Goal: Task Accomplishment & Management: Complete application form

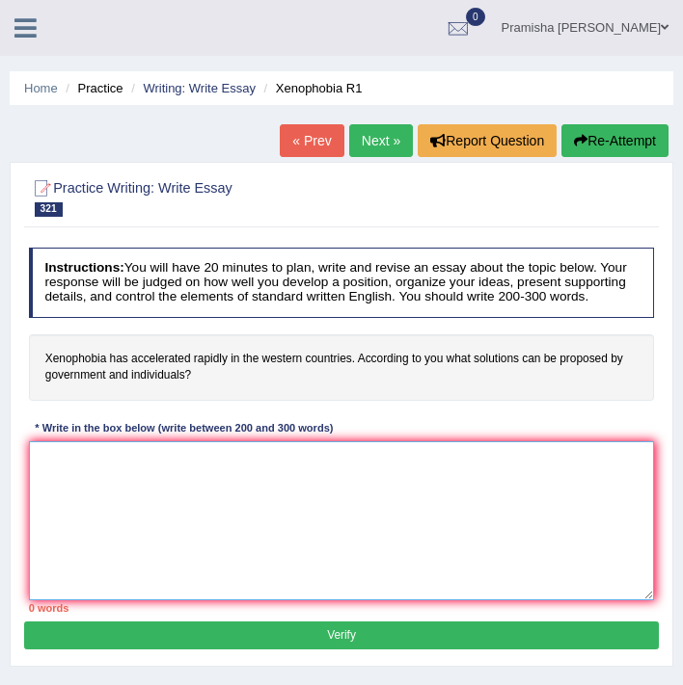
click at [198, 508] on textarea at bounding box center [342, 521] width 626 height 159
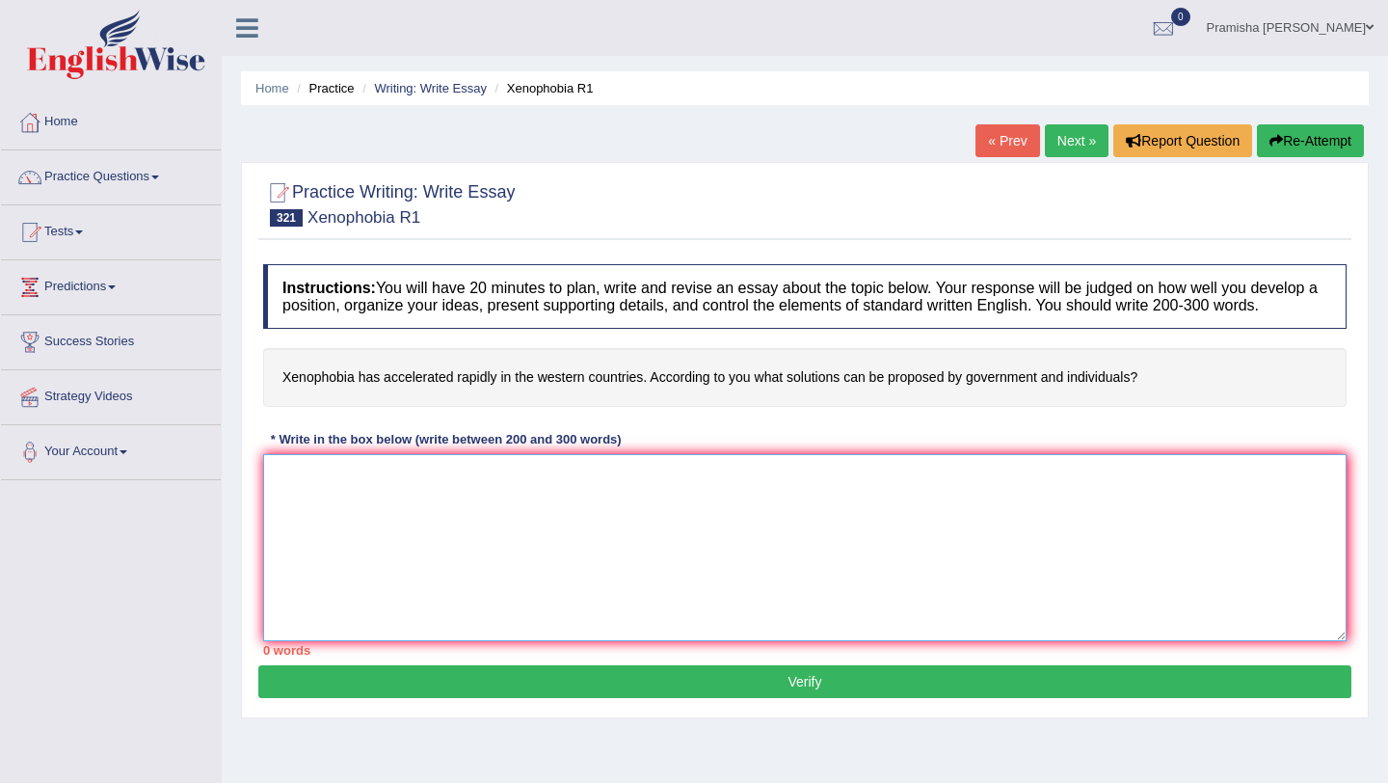
click at [463, 506] on textarea at bounding box center [805, 547] width 1084 height 187
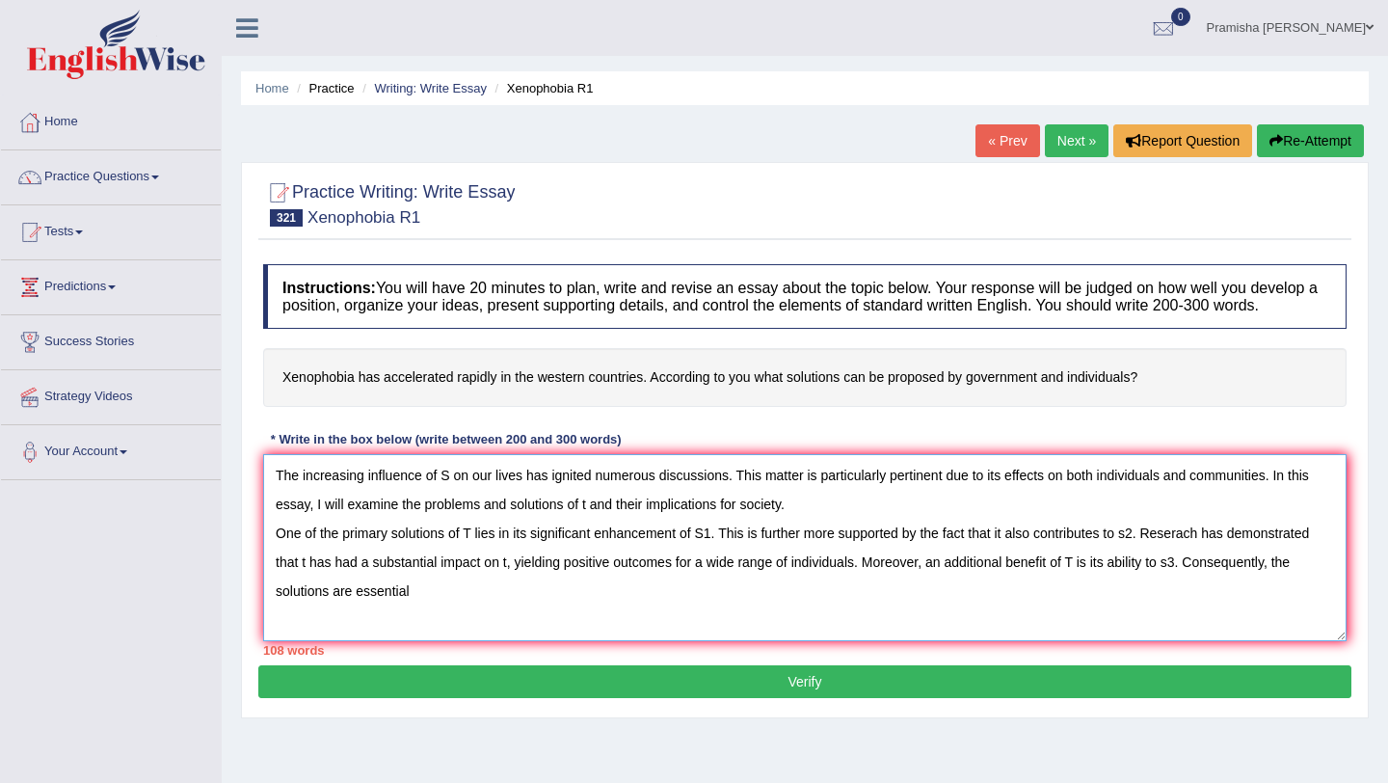
click at [334, 617] on textarea "The increasing influence of S on our lives has ignited numerous discussions. Th…" at bounding box center [805, 547] width 1084 height 187
click at [481, 622] on textarea "The increasing influence of S on our lives has ignited numerous discussions. Th…" at bounding box center [805, 547] width 1084 height 187
click at [617, 609] on textarea "The increasing influence of S on our lives has ignited numerous discussions. Th…" at bounding box center [805, 547] width 1084 height 187
click at [682, 618] on textarea "The increasing influence of S on our lives has ignited numerous discussions. Th…" at bounding box center [805, 547] width 1084 height 187
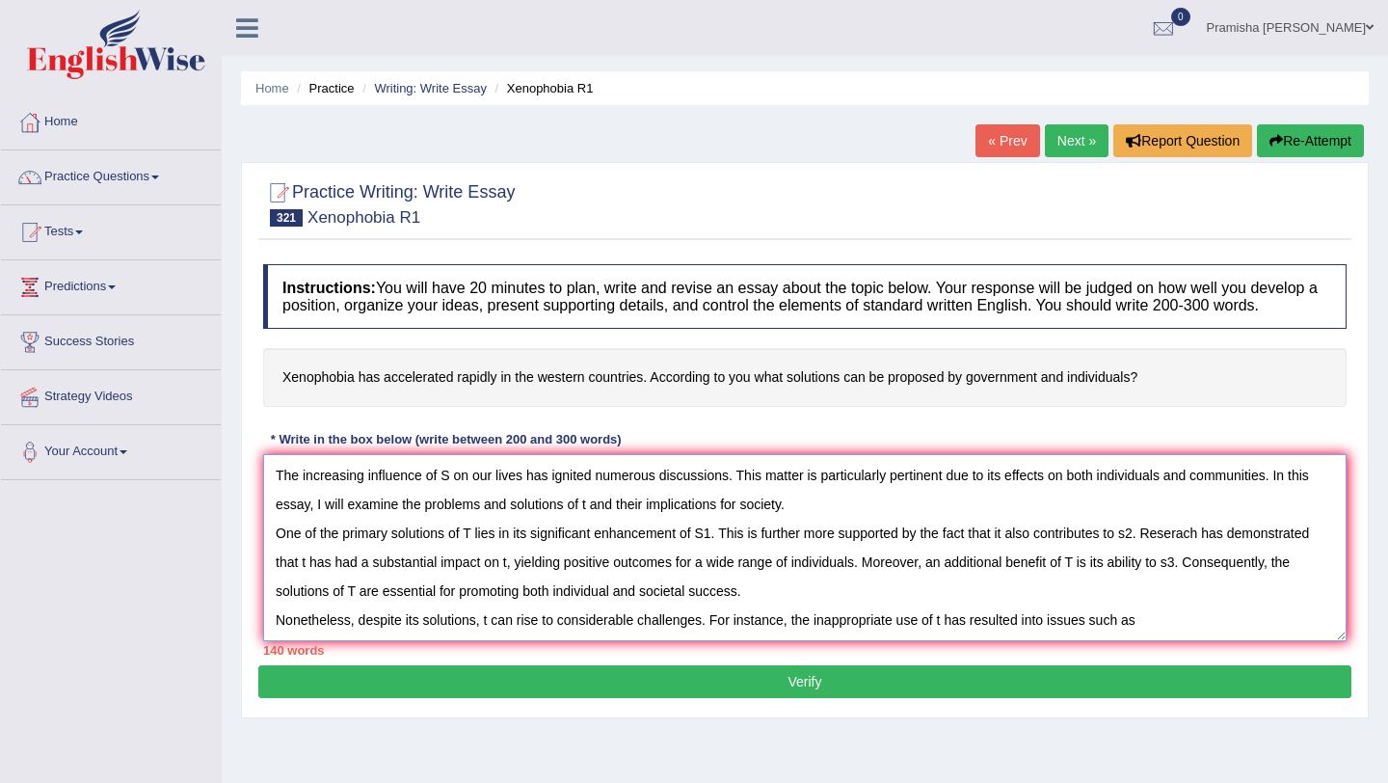
click at [682, 641] on textarea "The increasing influence of S on our lives has ignited numerous discussions. Th…" at bounding box center [805, 547] width 1084 height 187
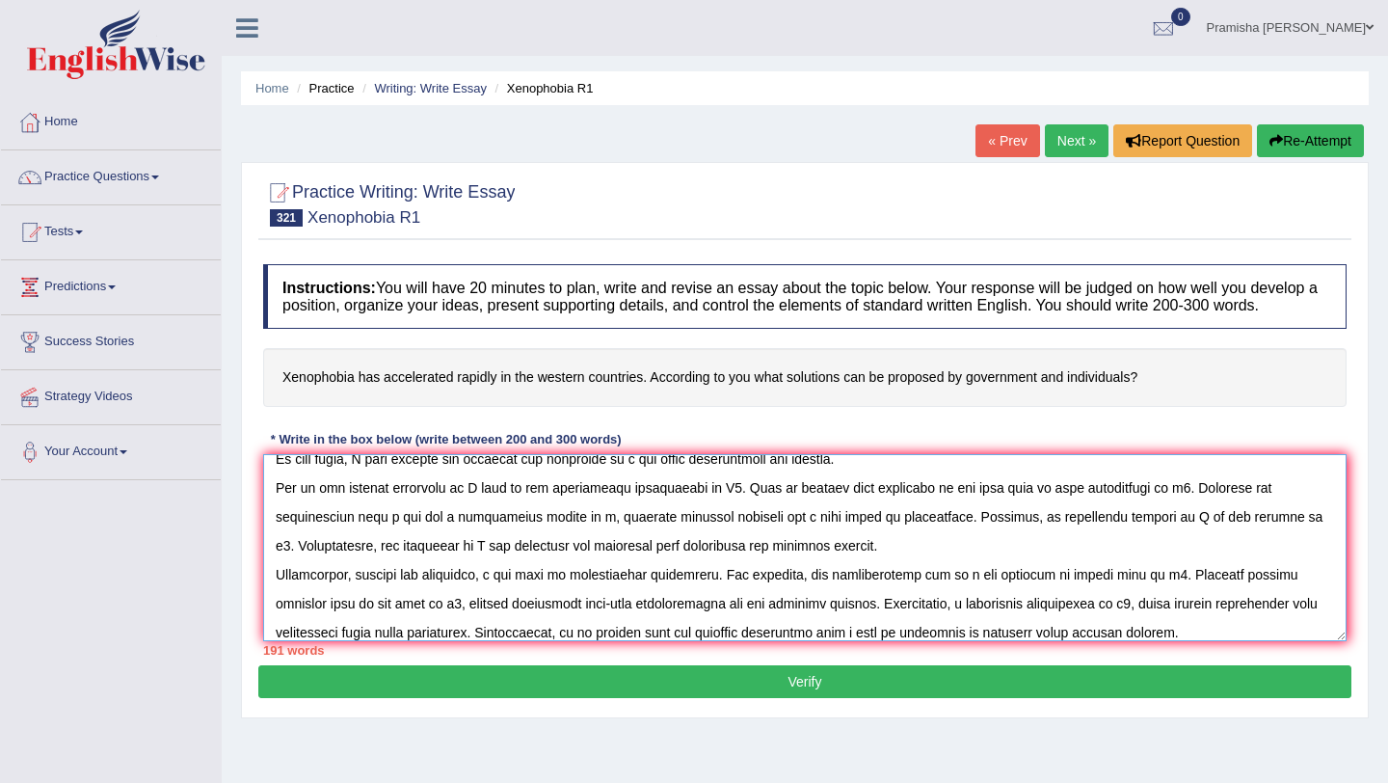
scroll to position [74, 0]
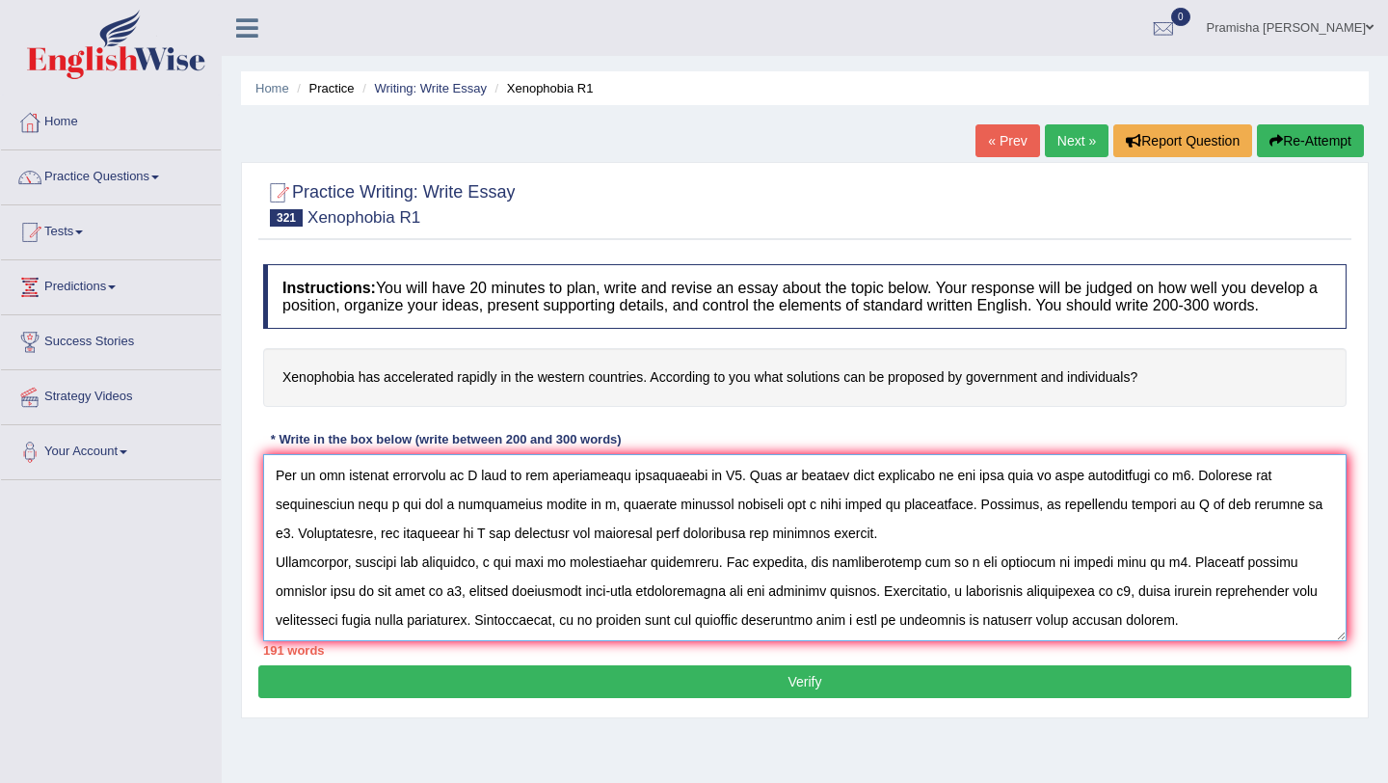
click at [682, 623] on textarea at bounding box center [805, 547] width 1084 height 187
click at [682, 610] on textarea at bounding box center [805, 547] width 1084 height 187
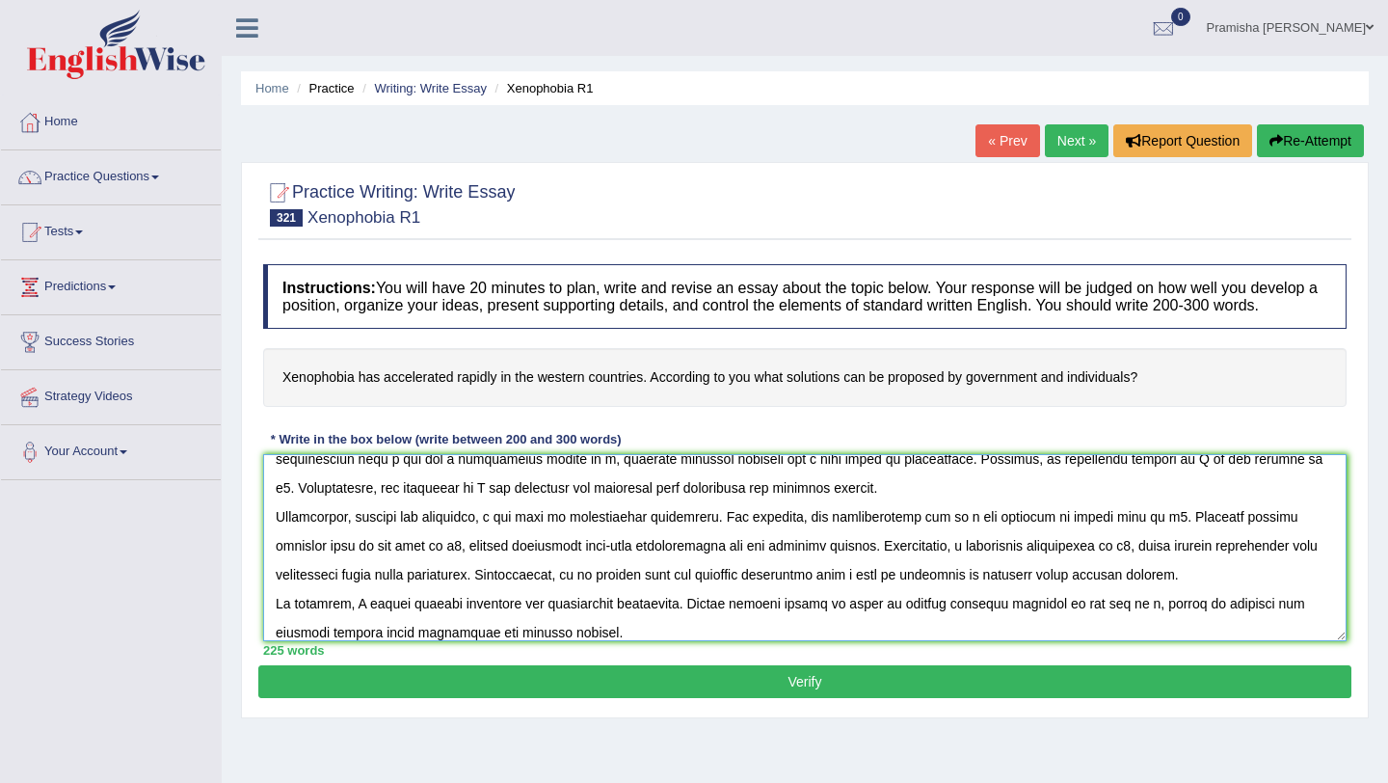
scroll to position [0, 0]
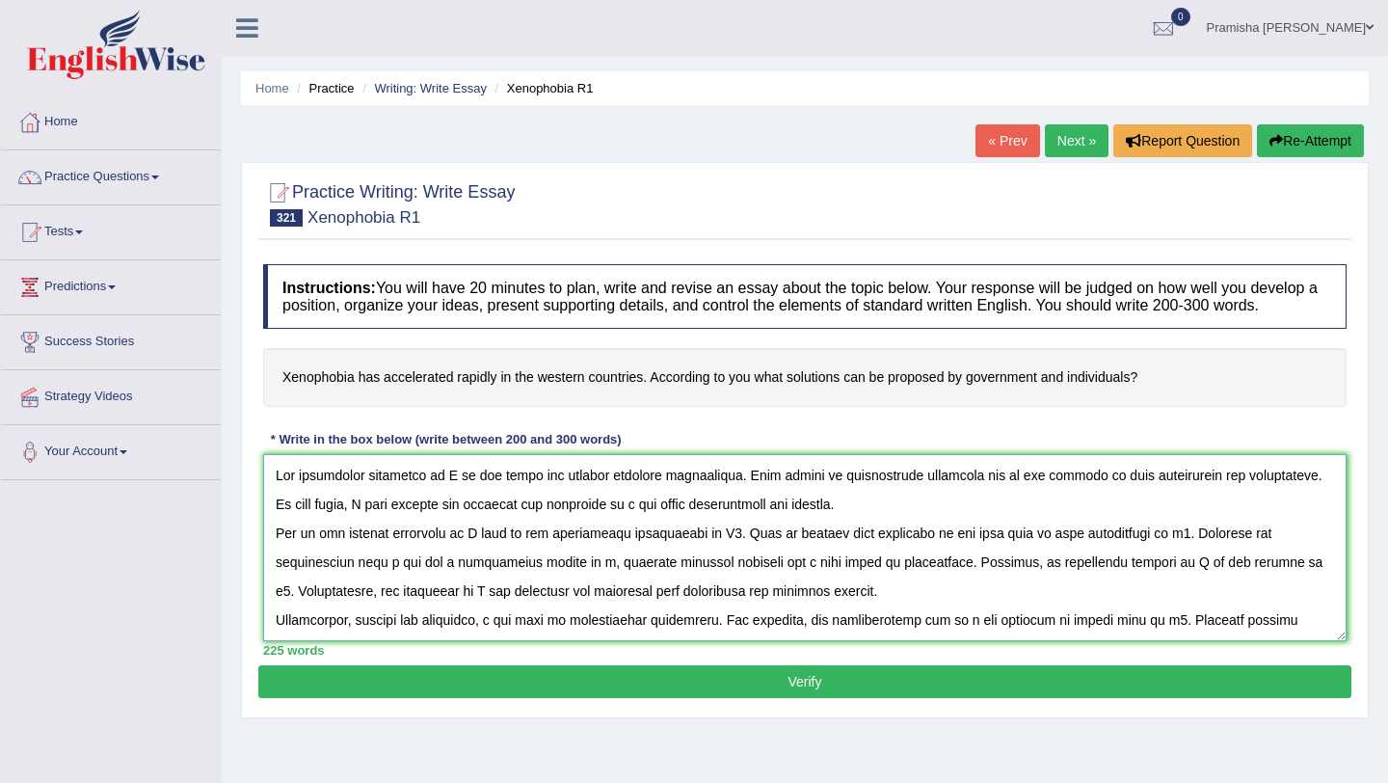
click at [449, 501] on textarea at bounding box center [805, 547] width 1084 height 187
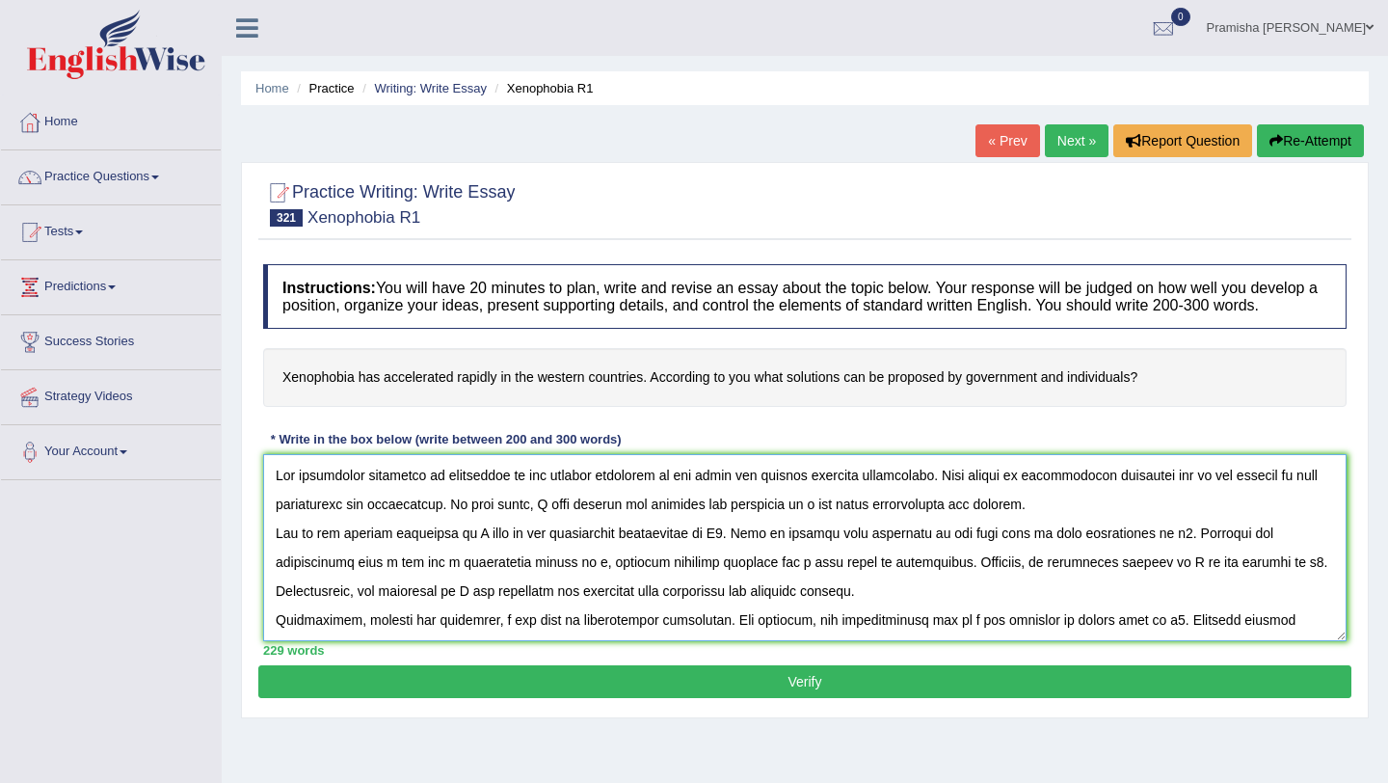
click at [682, 520] on textarea at bounding box center [805, 547] width 1084 height 187
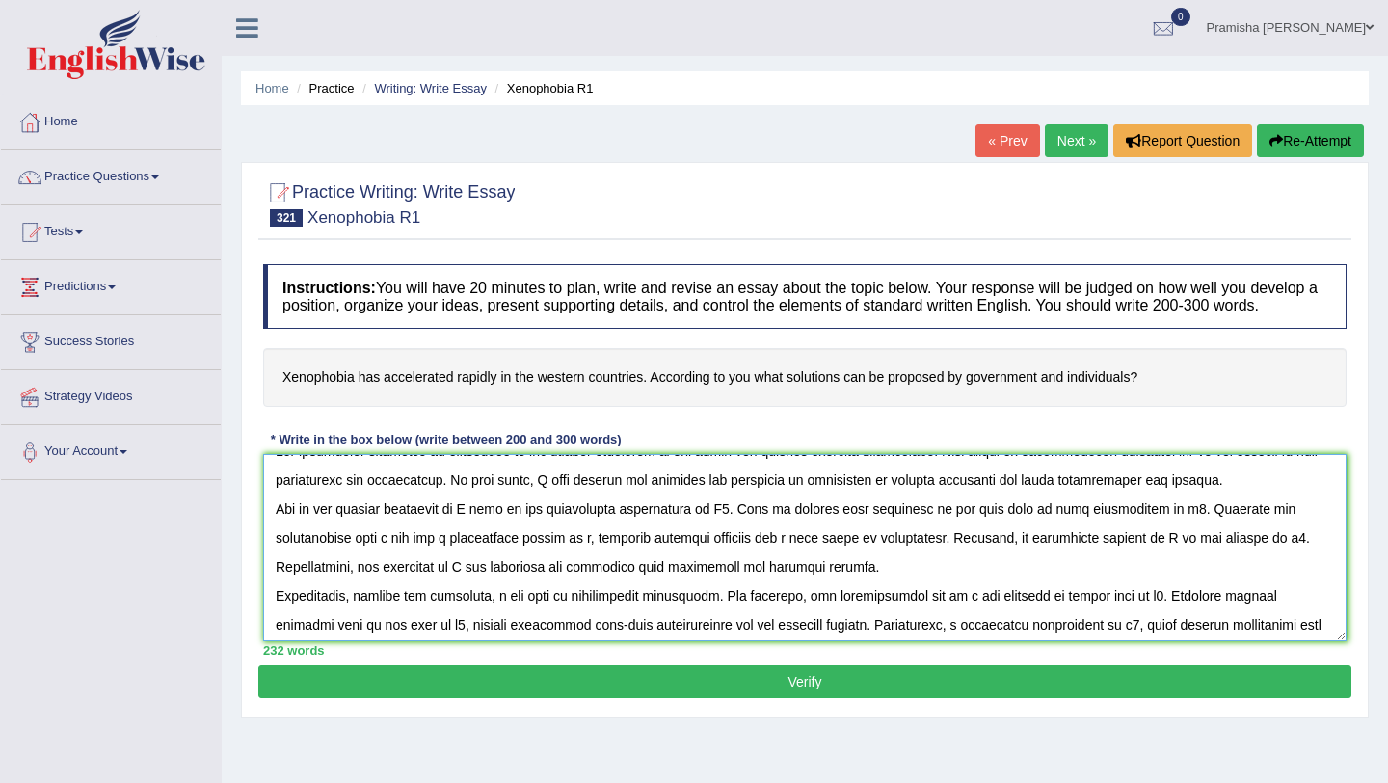
scroll to position [29, 0]
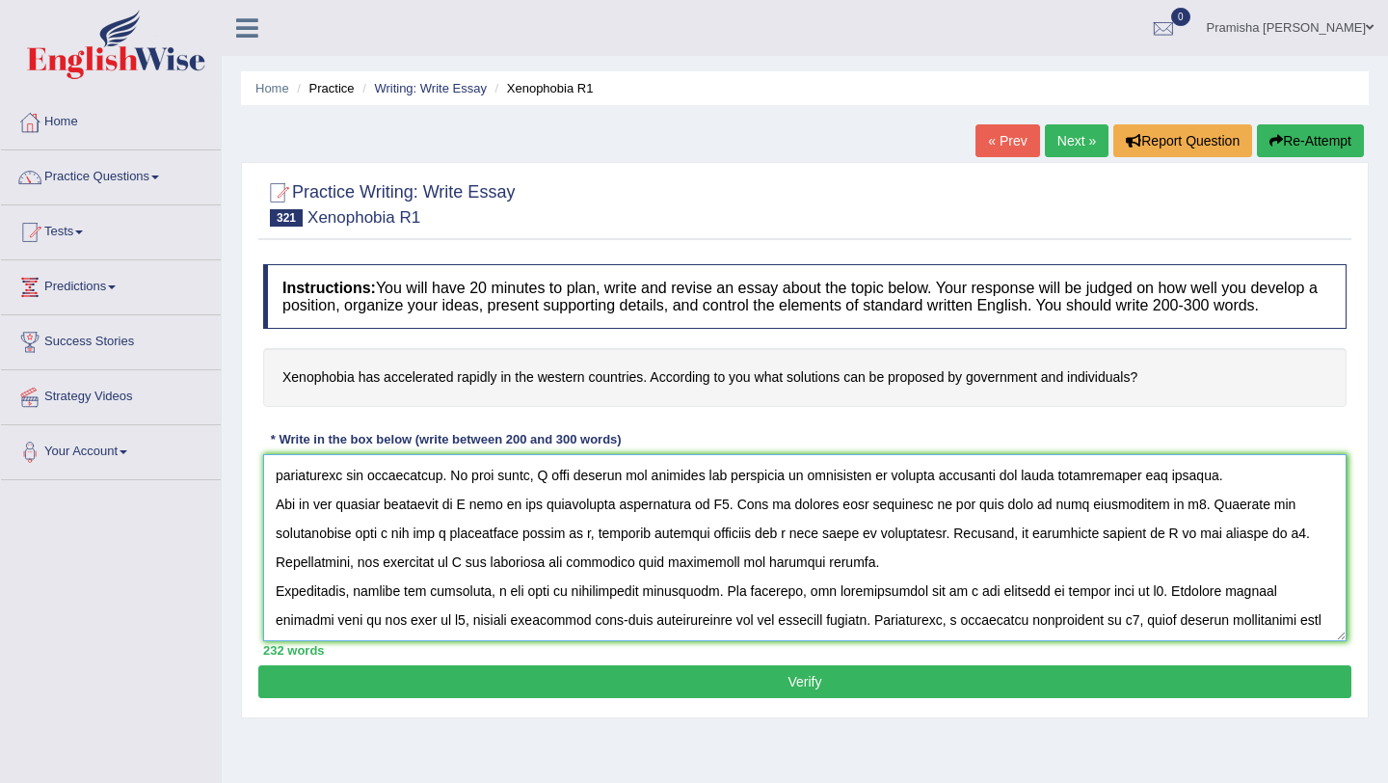
click at [473, 523] on textarea at bounding box center [805, 547] width 1084 height 187
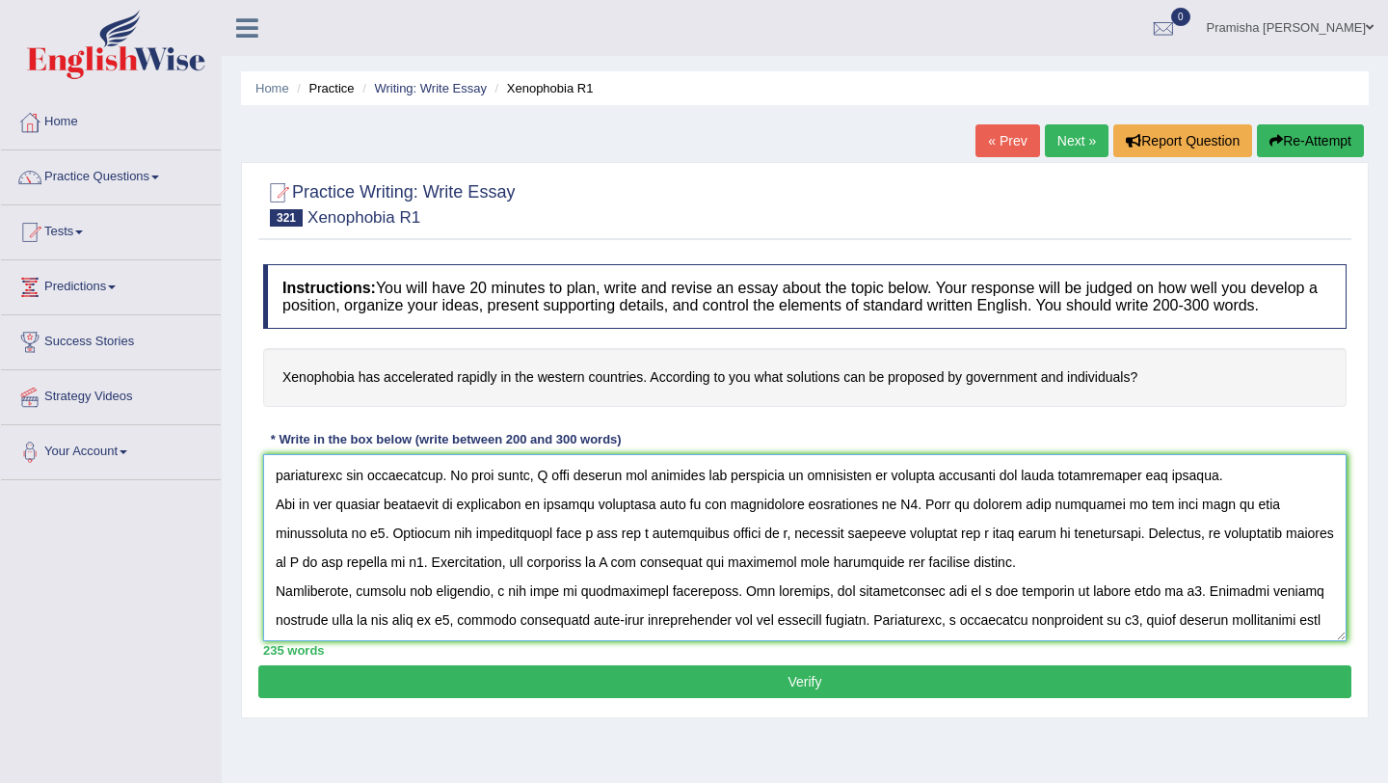
drag, startPoint x: 902, startPoint y: 520, endPoint x: 891, endPoint y: 606, distance: 87.5
click at [682, 521] on textarea at bounding box center [805, 547] width 1084 height 187
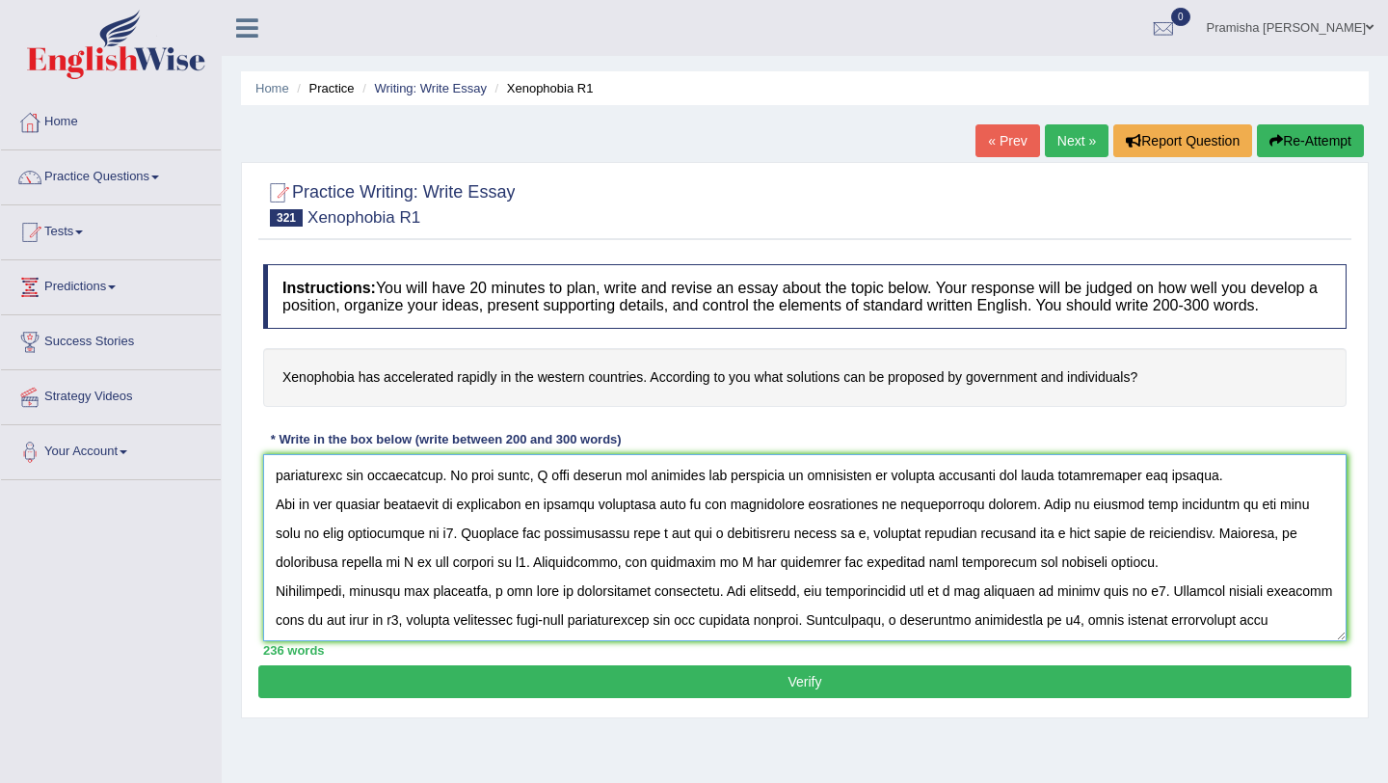
click at [682, 523] on textarea at bounding box center [805, 547] width 1084 height 187
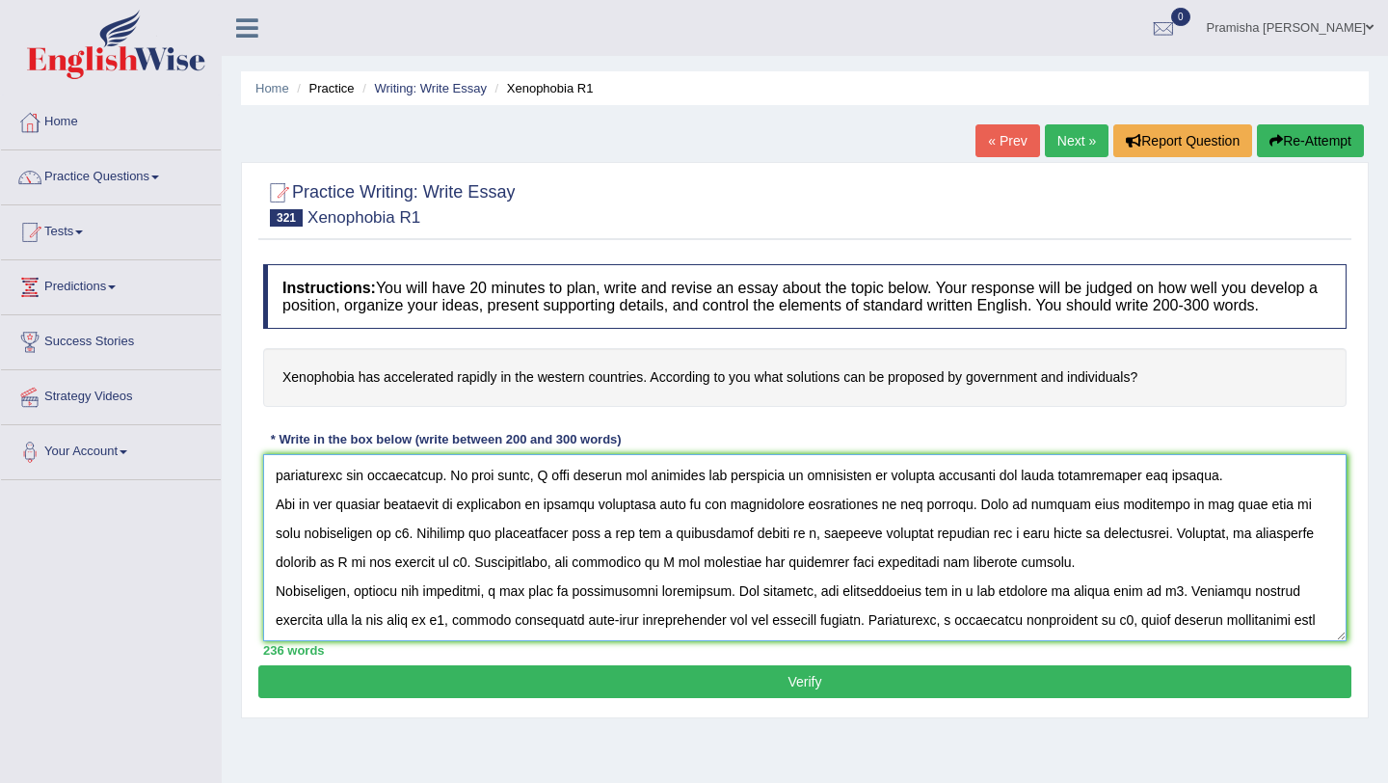
click at [374, 554] on textarea at bounding box center [805, 547] width 1084 height 187
click at [460, 554] on textarea at bounding box center [805, 547] width 1084 height 187
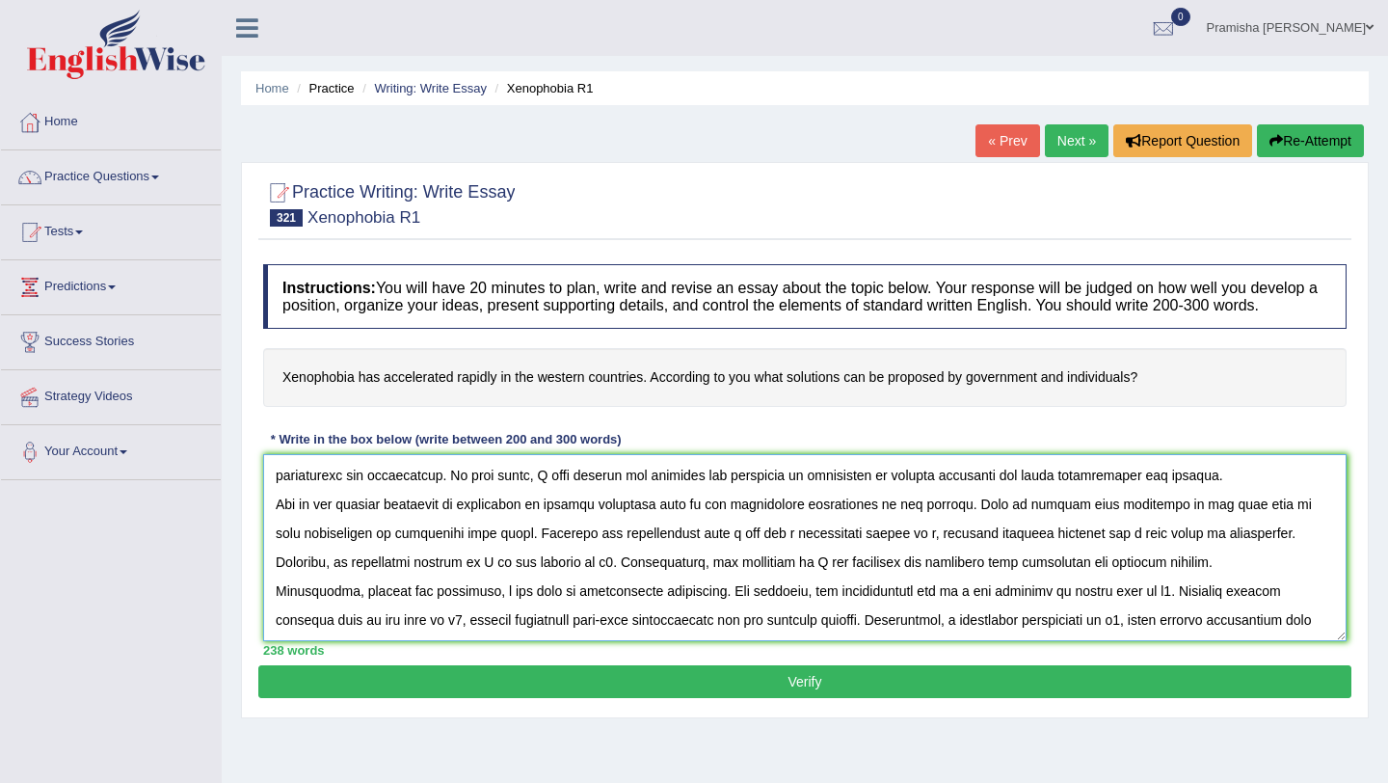
click at [549, 551] on textarea at bounding box center [805, 547] width 1084 height 187
click at [682, 556] on textarea at bounding box center [805, 547] width 1084 height 187
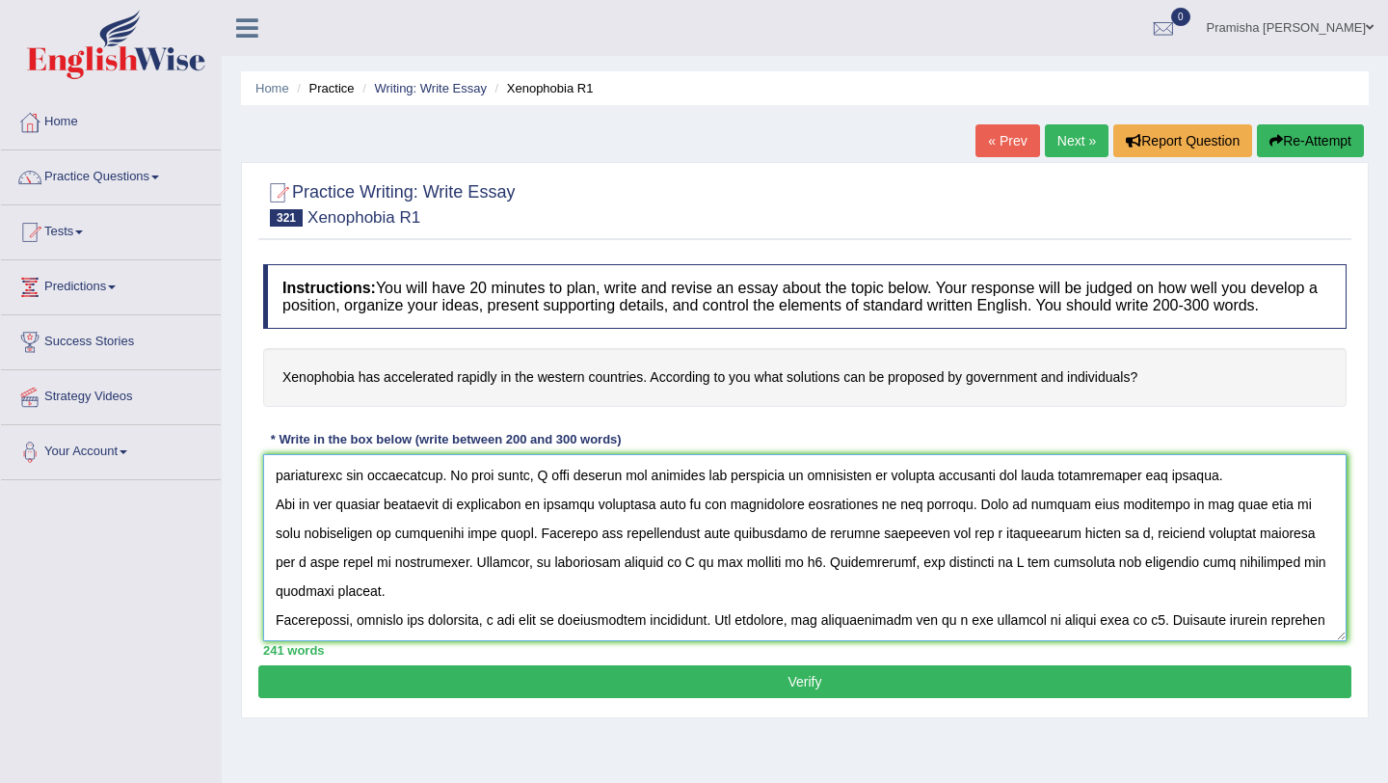
click at [682, 551] on textarea at bounding box center [805, 547] width 1084 height 187
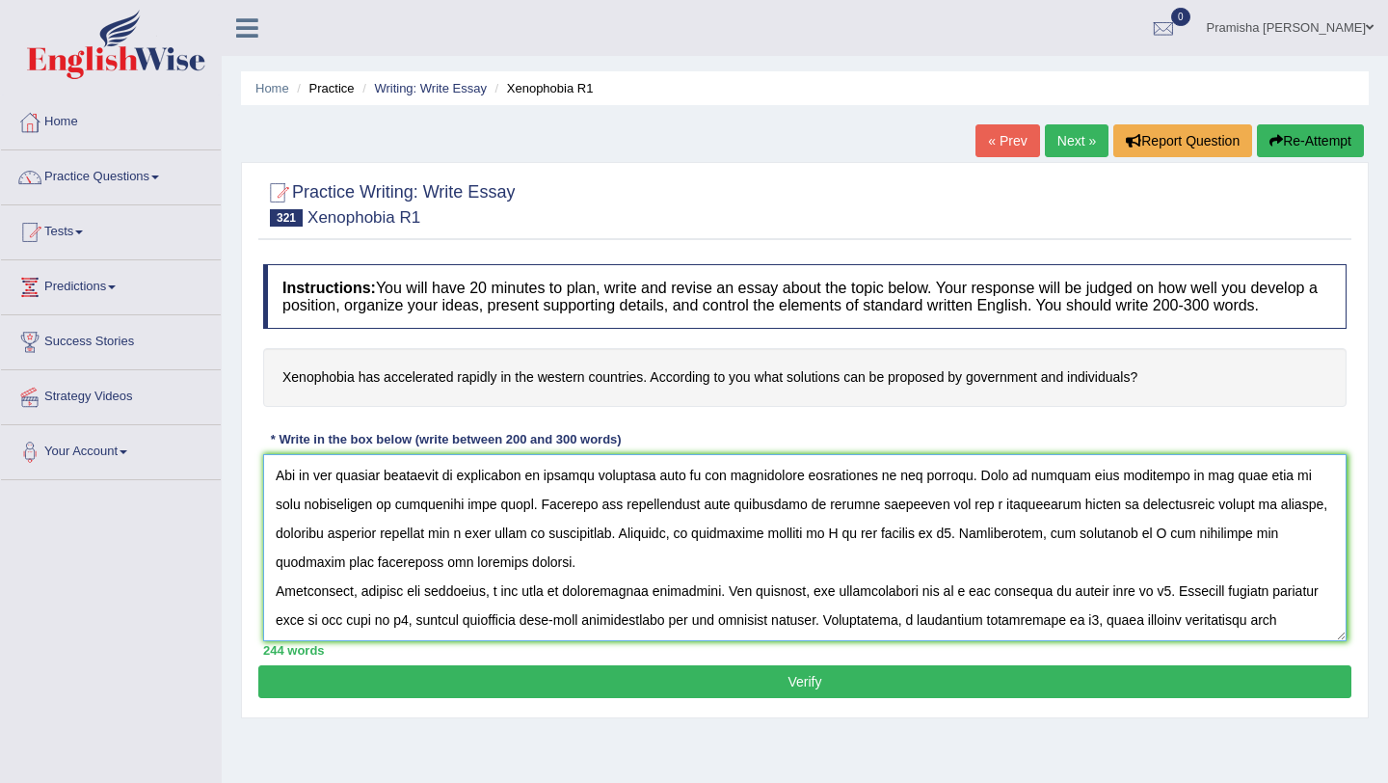
scroll to position [67, 0]
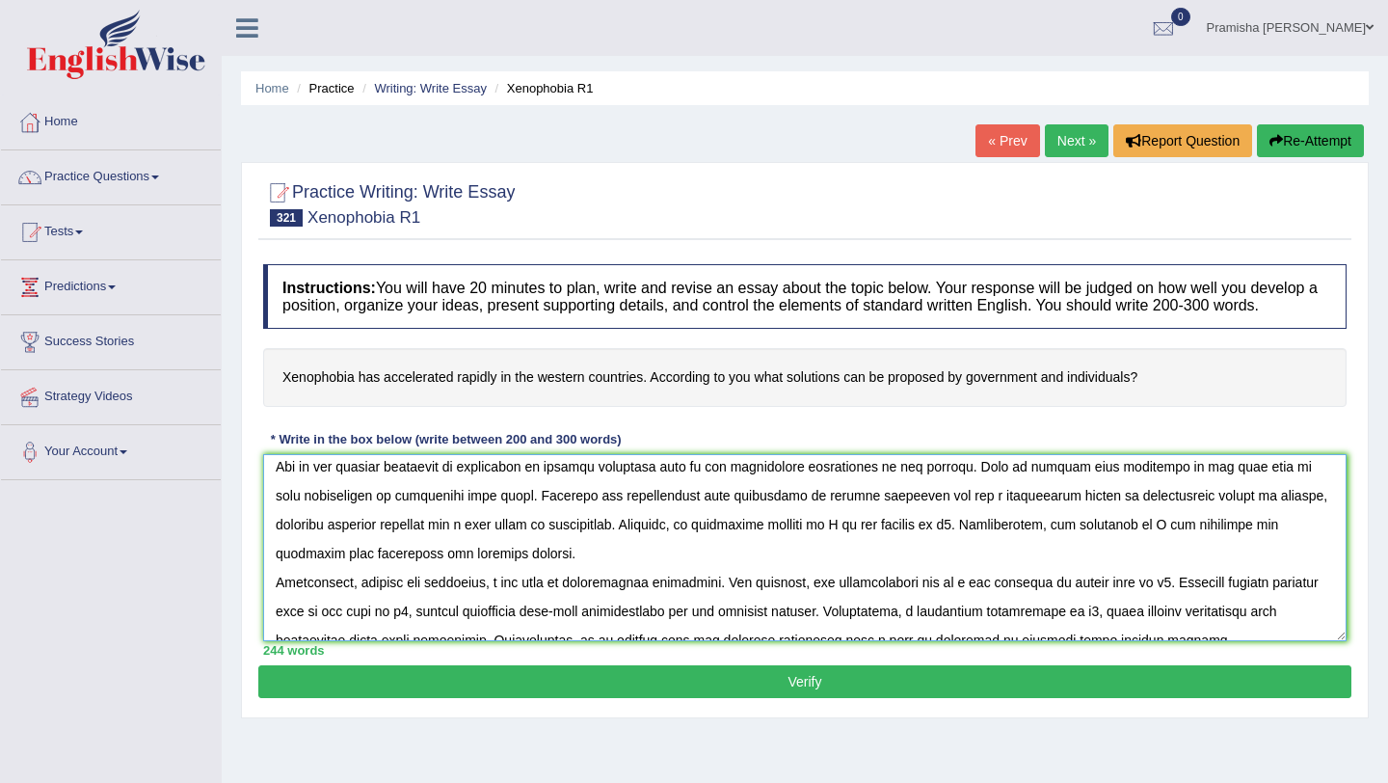
click at [682, 542] on textarea at bounding box center [805, 547] width 1084 height 187
click at [682, 551] on textarea at bounding box center [805, 547] width 1084 height 187
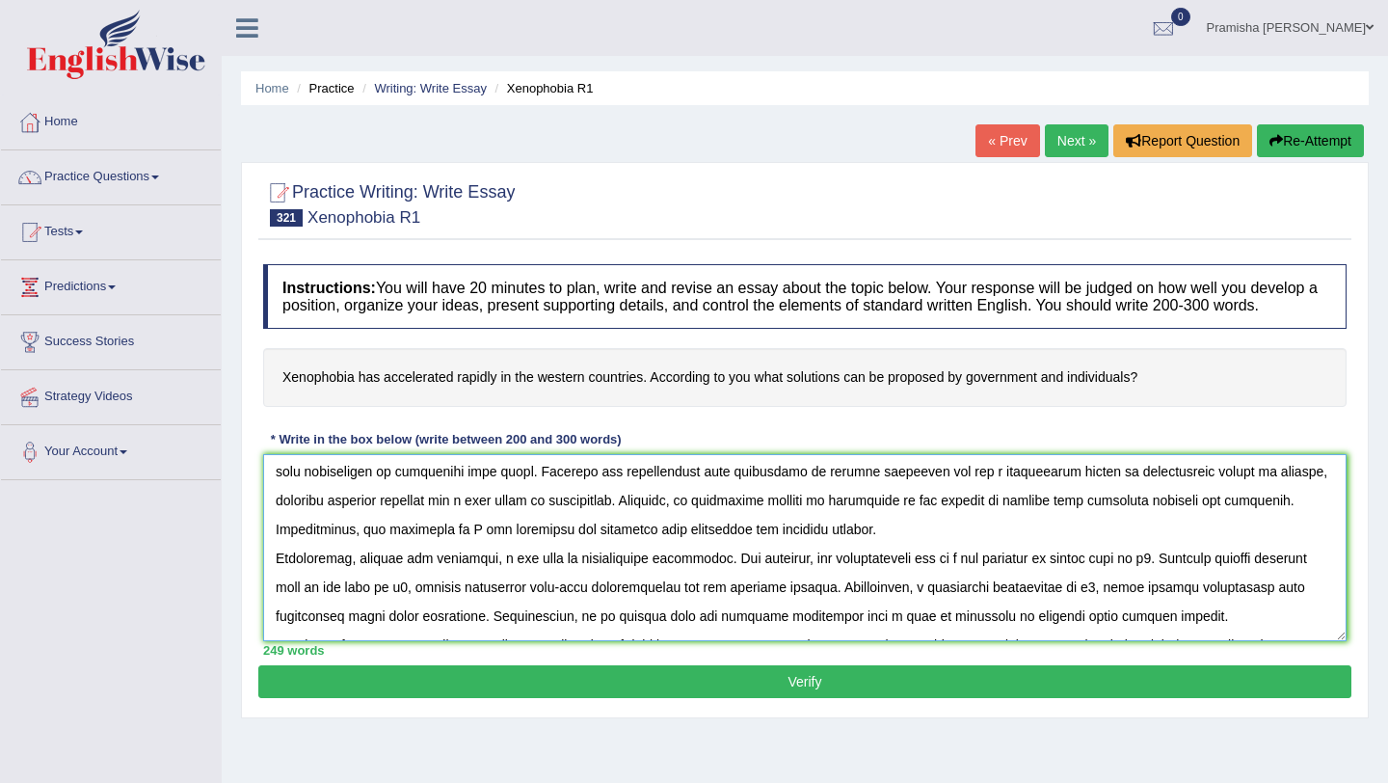
scroll to position [94, 0]
click at [467, 548] on textarea at bounding box center [805, 547] width 1084 height 187
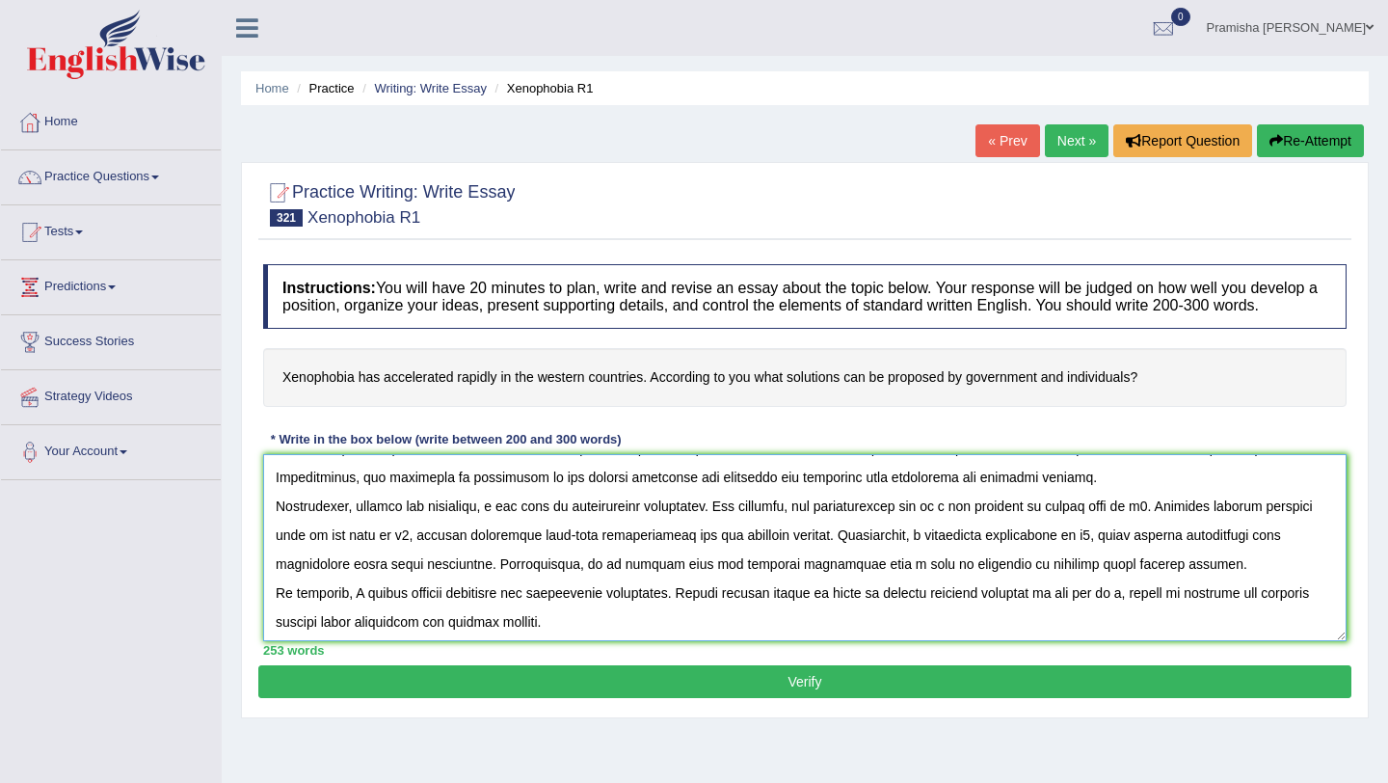
scroll to position [153, 0]
click at [493, 519] on textarea at bounding box center [805, 547] width 1084 height 187
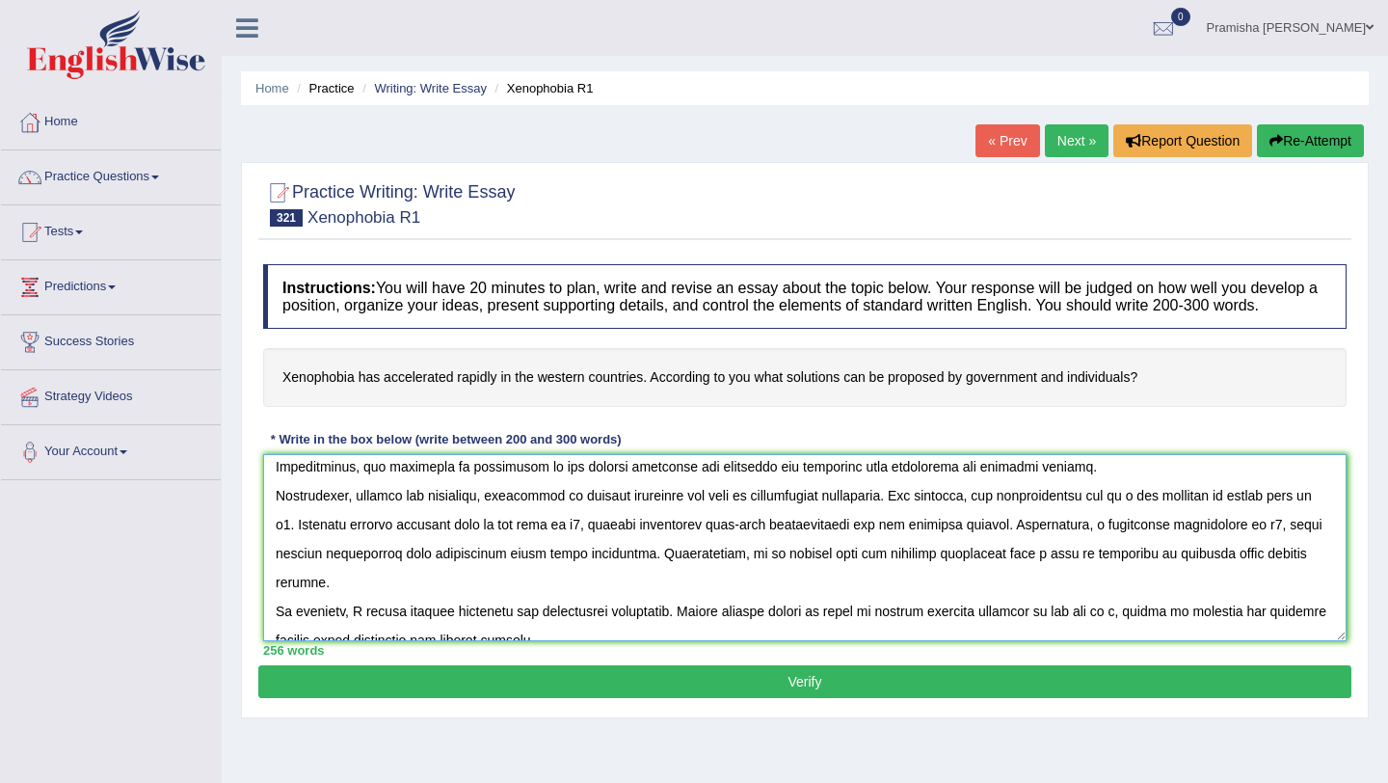
click at [682, 512] on textarea at bounding box center [805, 547] width 1084 height 187
click at [380, 547] on textarea at bounding box center [805, 547] width 1084 height 187
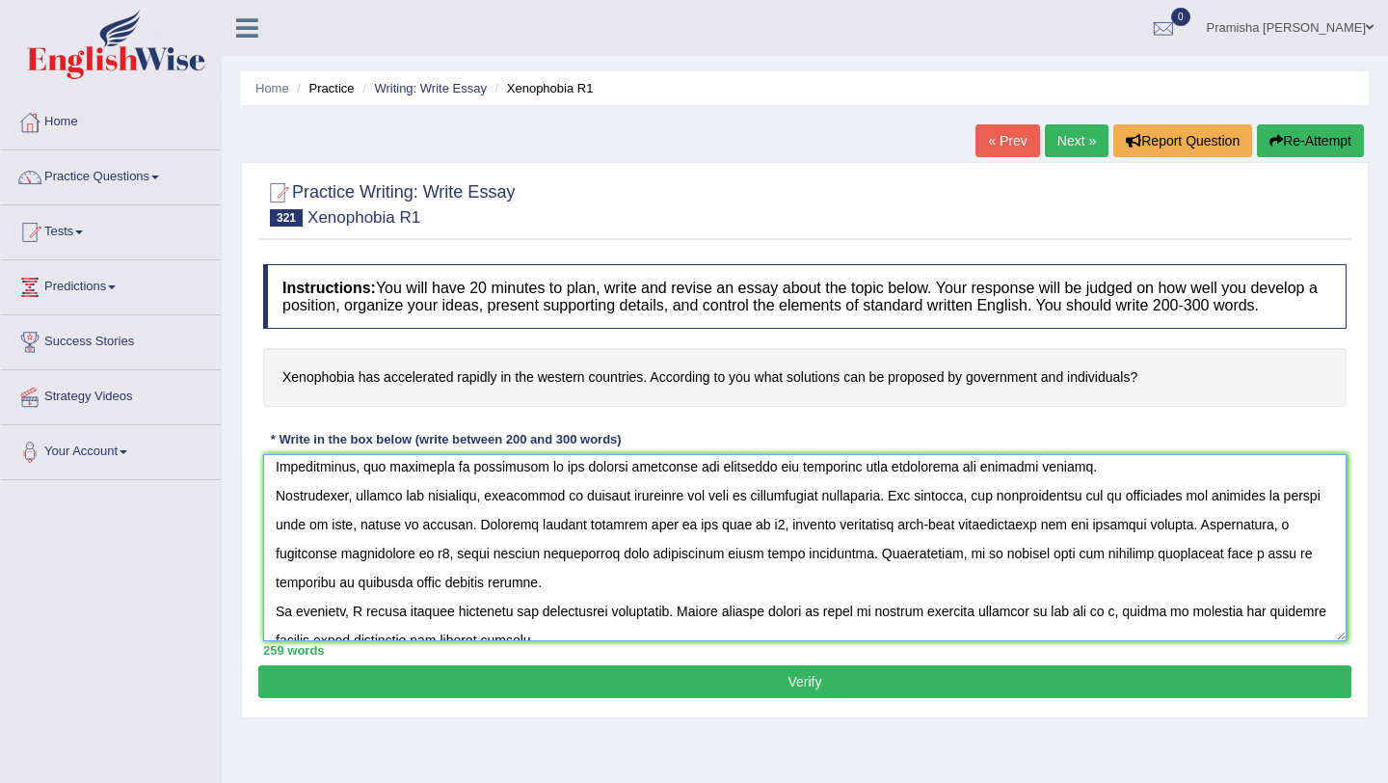
click at [682, 544] on textarea at bounding box center [805, 547] width 1084 height 187
click at [682, 546] on textarea at bounding box center [805, 547] width 1084 height 187
click at [365, 576] on textarea at bounding box center [805, 547] width 1084 height 187
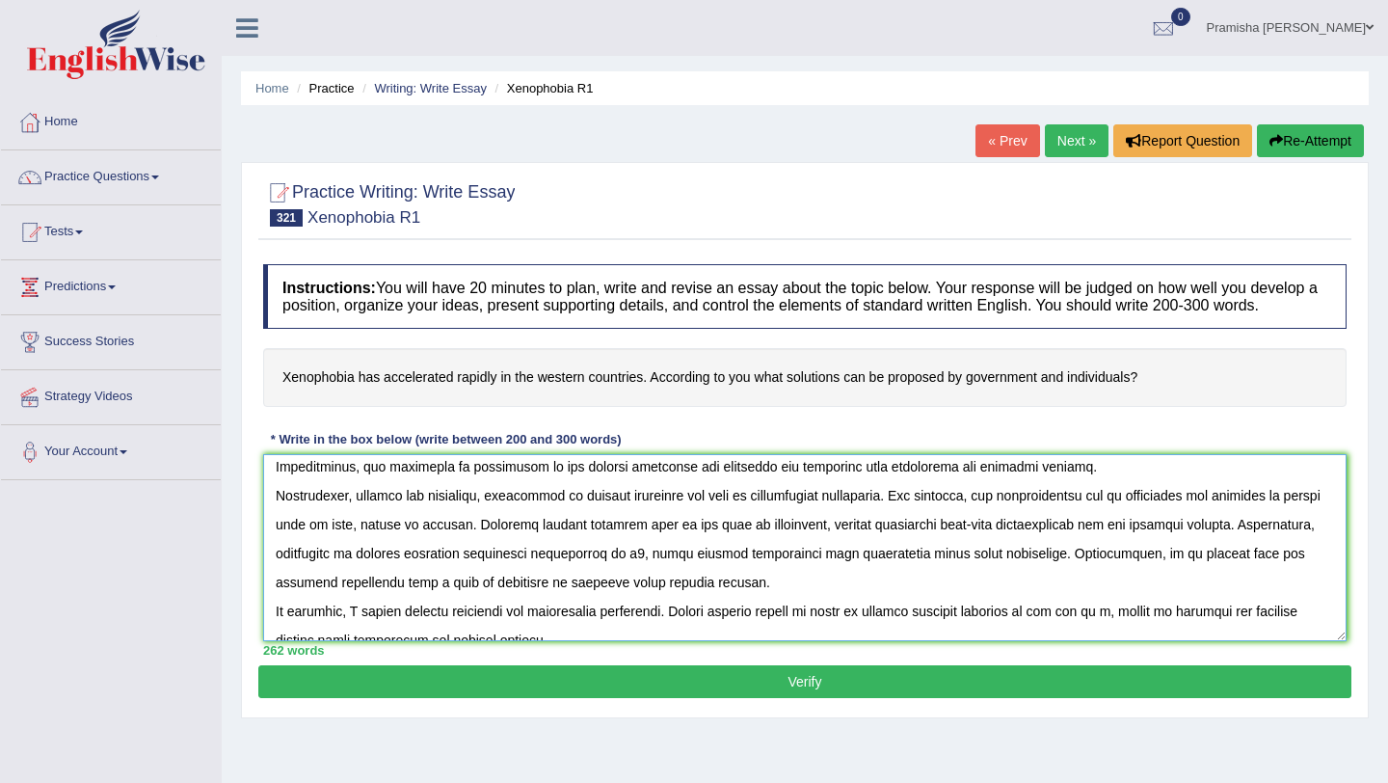
click at [682, 570] on textarea at bounding box center [805, 547] width 1084 height 187
click at [682, 576] on textarea at bounding box center [805, 547] width 1084 height 187
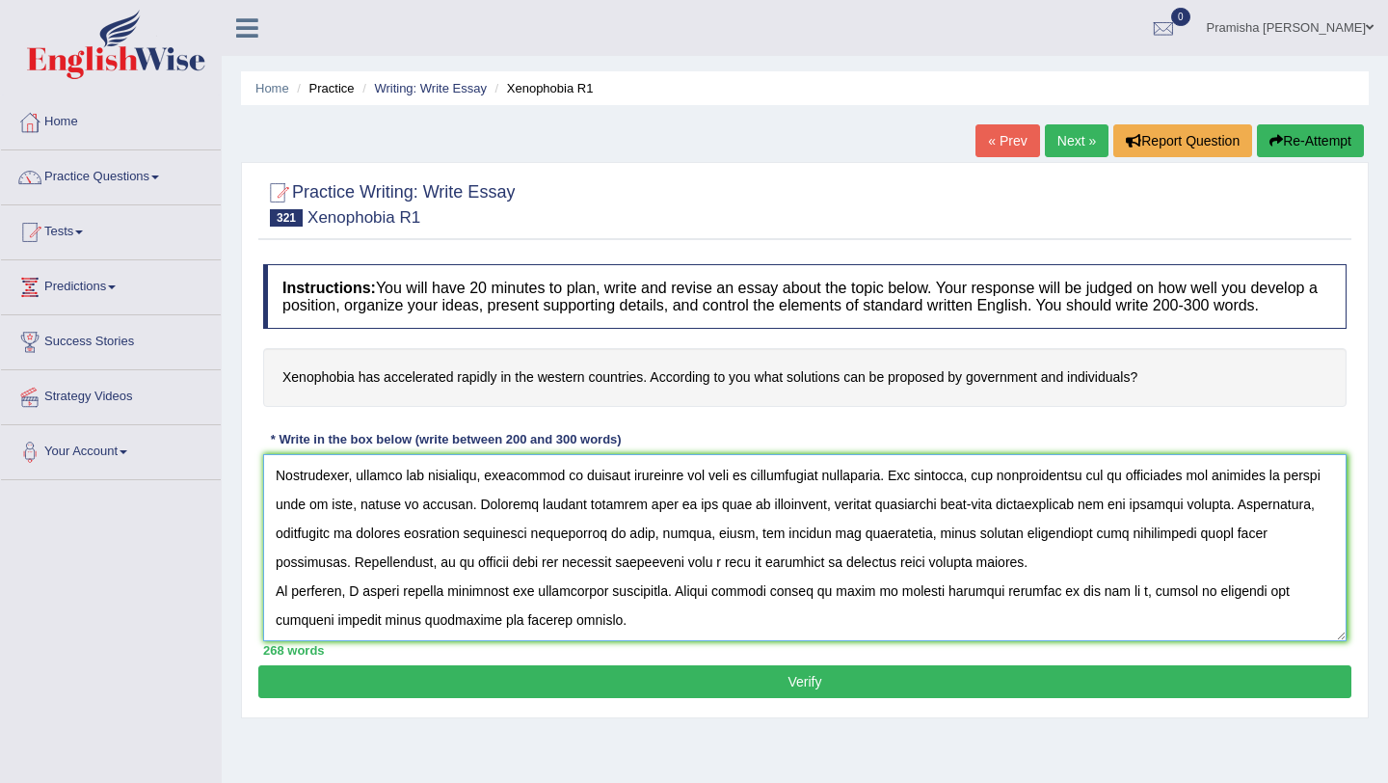
scroll to position [202, 0]
click at [682, 558] on textarea at bounding box center [805, 547] width 1084 height 187
click at [682, 555] on textarea at bounding box center [805, 547] width 1084 height 187
click at [682, 552] on textarea at bounding box center [805, 547] width 1084 height 187
click at [362, 585] on textarea at bounding box center [805, 547] width 1084 height 187
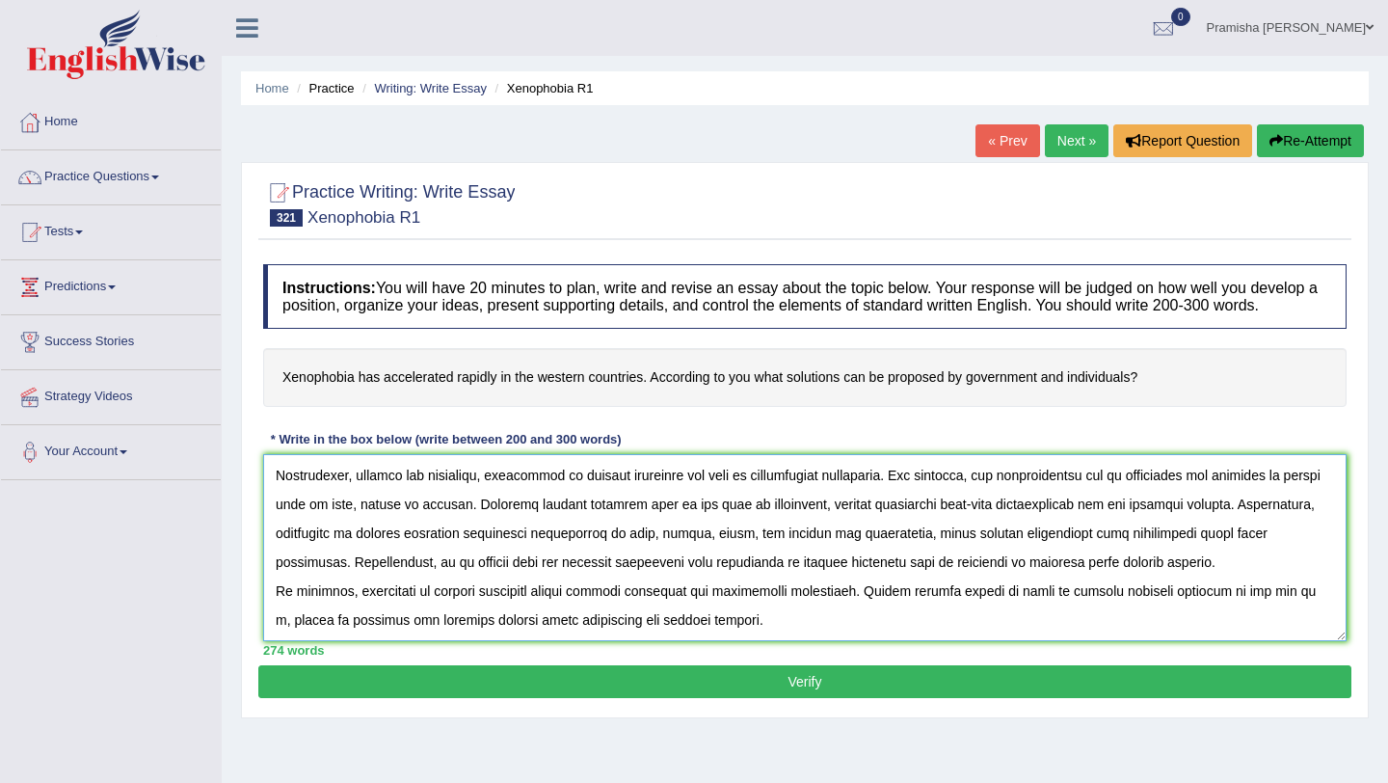
click at [682, 577] on textarea at bounding box center [805, 547] width 1084 height 187
click at [682, 610] on textarea at bounding box center [805, 547] width 1084 height 187
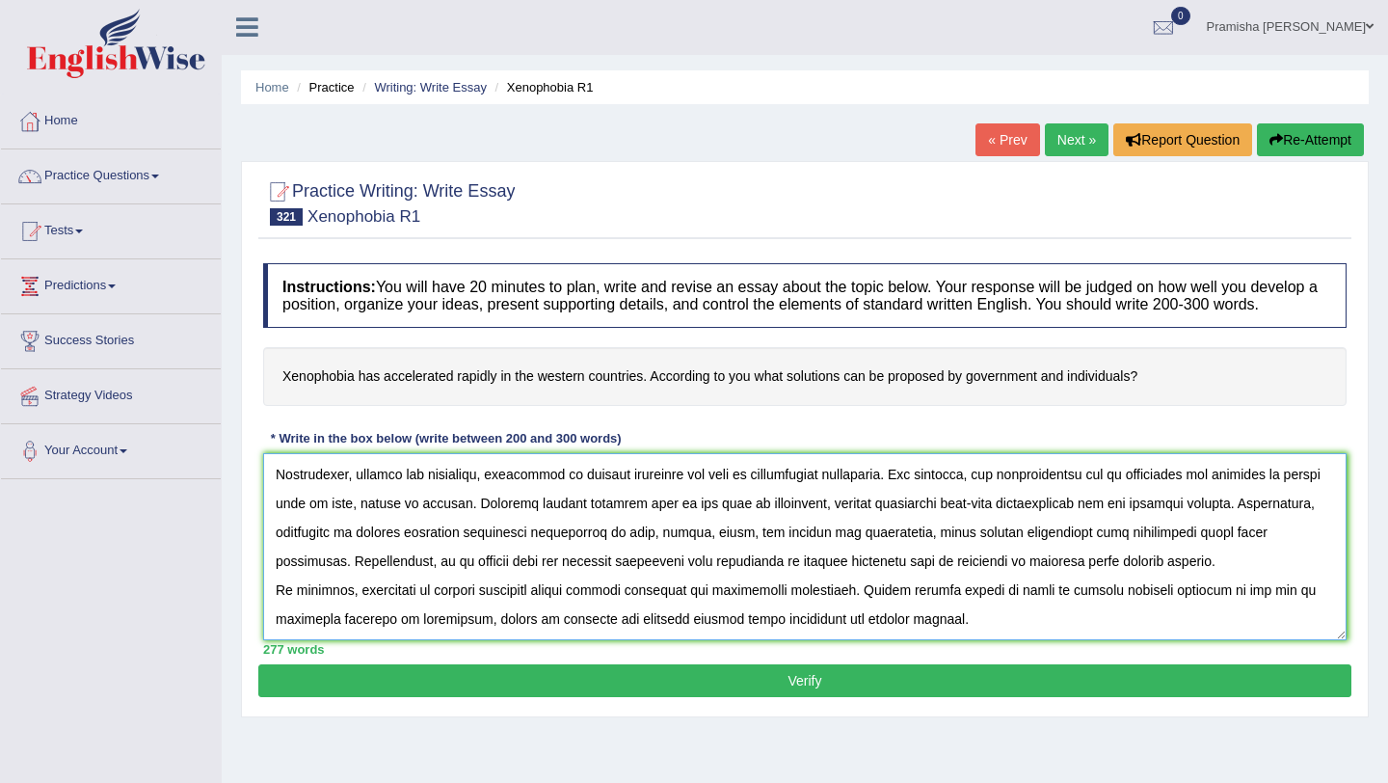
type textarea "The increasing influence of xenophobia in the western countries on our lives ha…"
click at [682, 684] on button "Verify" at bounding box center [804, 680] width 1093 height 33
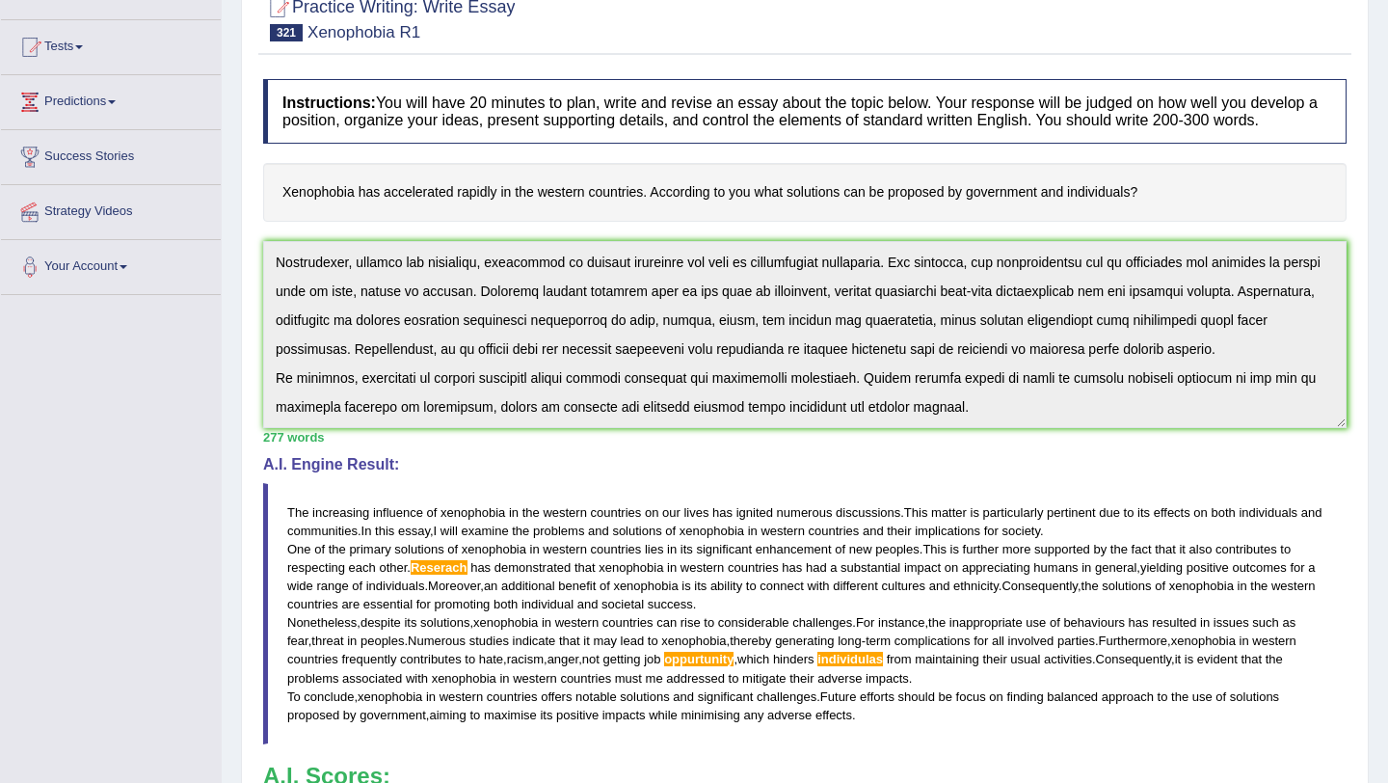
scroll to position [0, 0]
